Goal: Navigation & Orientation: Find specific page/section

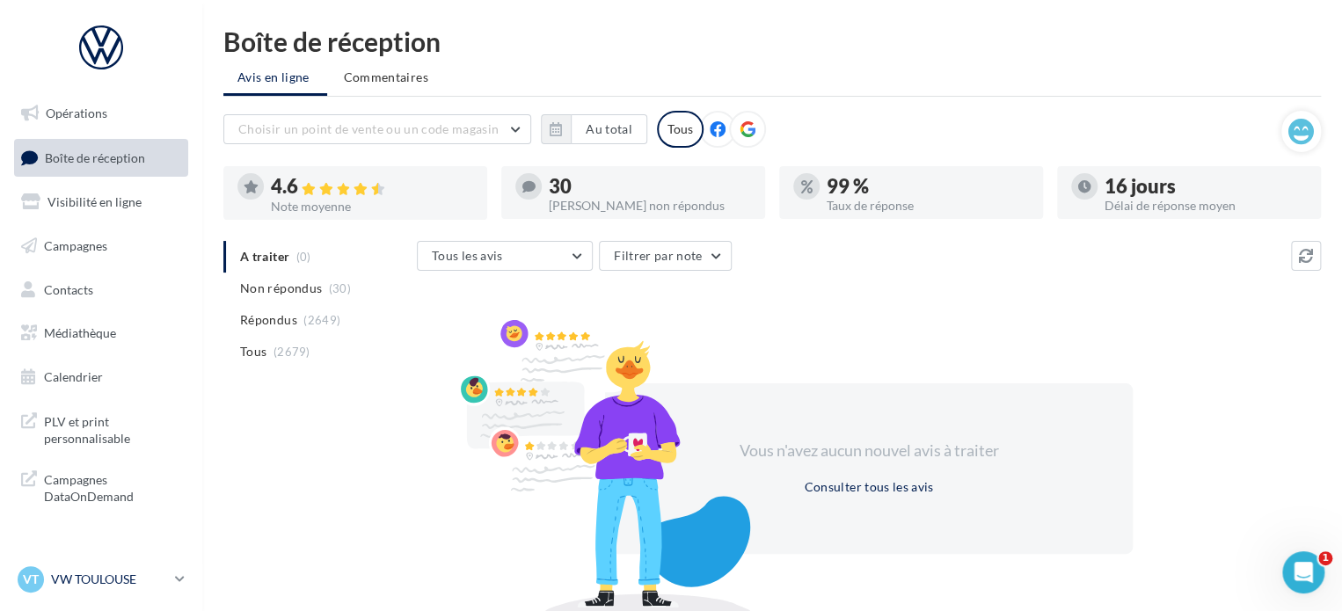
click at [114, 580] on p "VW TOULOUSE" at bounding box center [109, 580] width 117 height 18
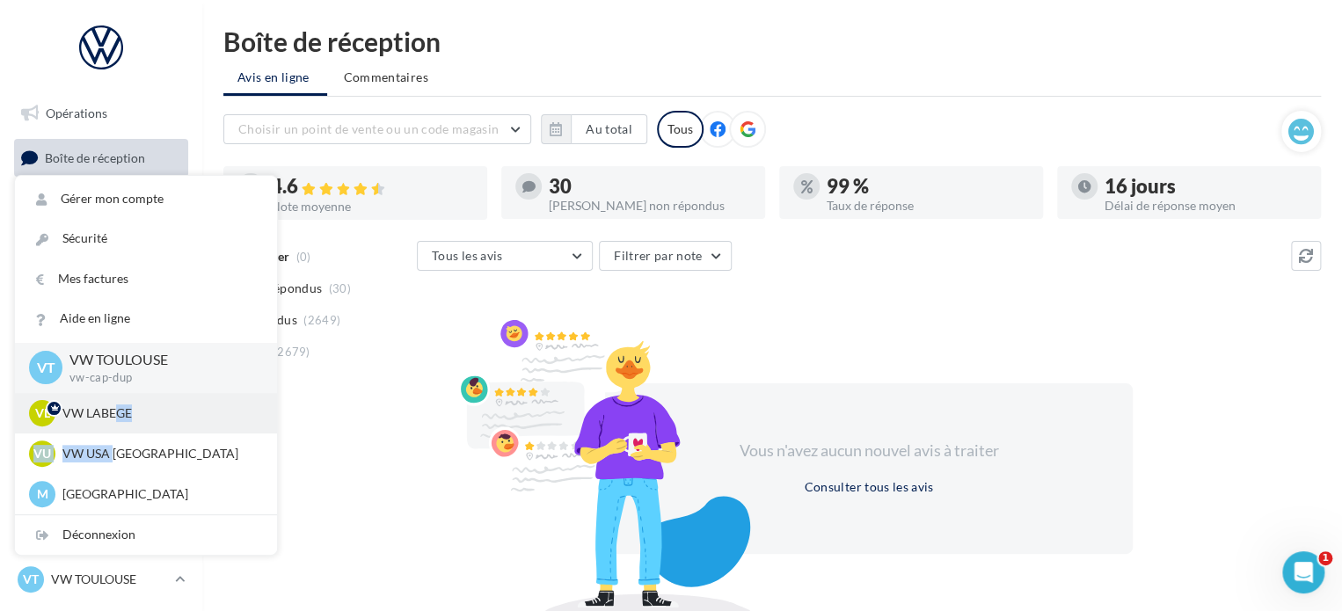
drag, startPoint x: 113, startPoint y: 450, endPoint x: 117, endPoint y: 410, distance: 40.7
click at [117, 410] on div "VT VW TOULOUSE vw-cap-dup VL VW LABEGE vw-lab-dup VU VW USA TOULOUSE vw-tou-dup…" at bounding box center [146, 429] width 262 height 172
click at [117, 410] on p "VW LABEGE" at bounding box center [159, 414] width 194 height 18
